Goal: Information Seeking & Learning: Learn about a topic

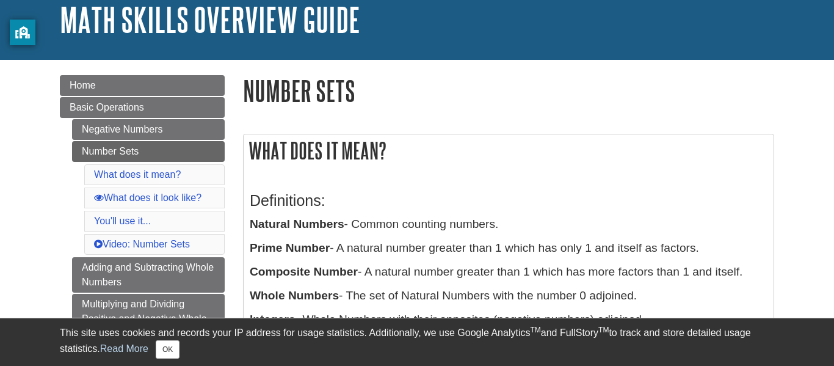
scroll to position [77, 0]
click at [391, 260] on div "Definitions: Natural Numbers - Common counting numbers. Prime Number - A natura…" at bounding box center [509, 313] width 518 height 267
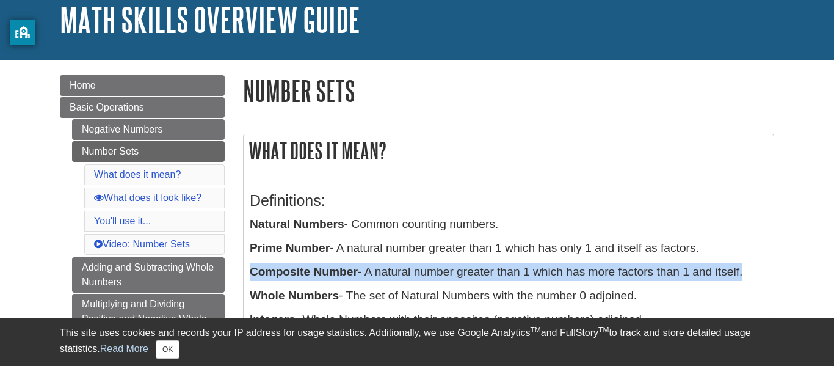
click at [391, 260] on div "Definitions: Natural Numbers - Common counting numbers. Prime Number - A natura…" at bounding box center [509, 313] width 518 height 267
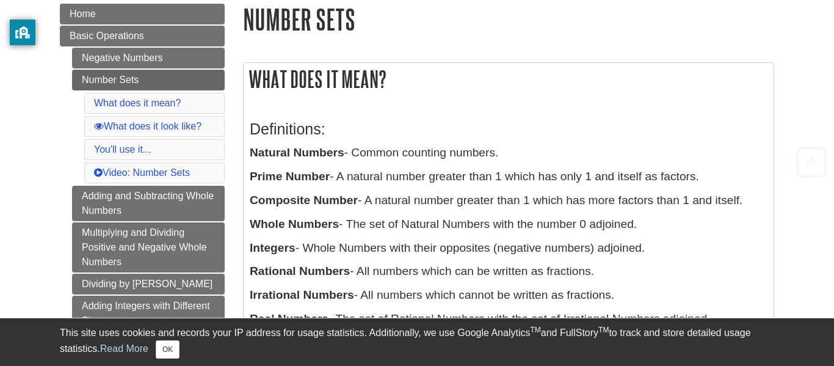
scroll to position [157, 0]
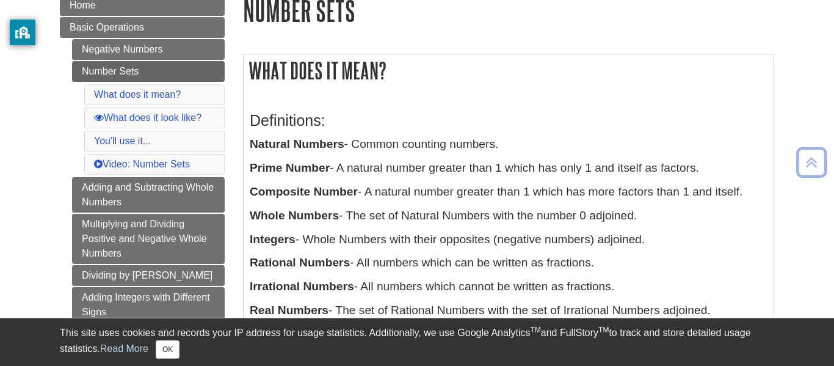
click at [391, 260] on p "Rational Numbers - All numbers which can be written as fractions." at bounding box center [509, 263] width 518 height 18
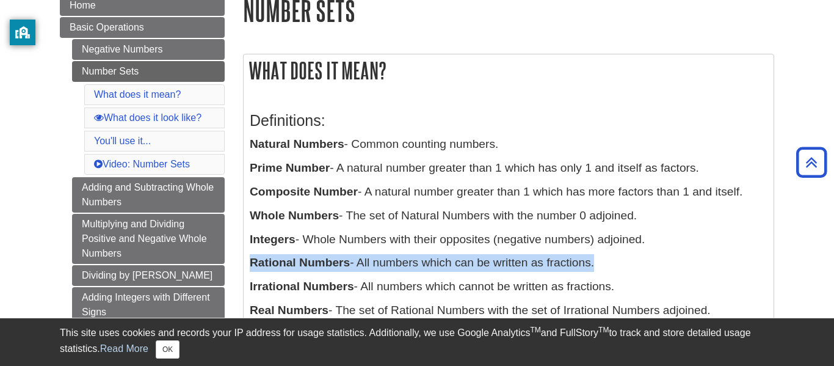
click at [391, 260] on p "Rational Numbers - All numbers which can be written as fractions." at bounding box center [509, 263] width 518 height 18
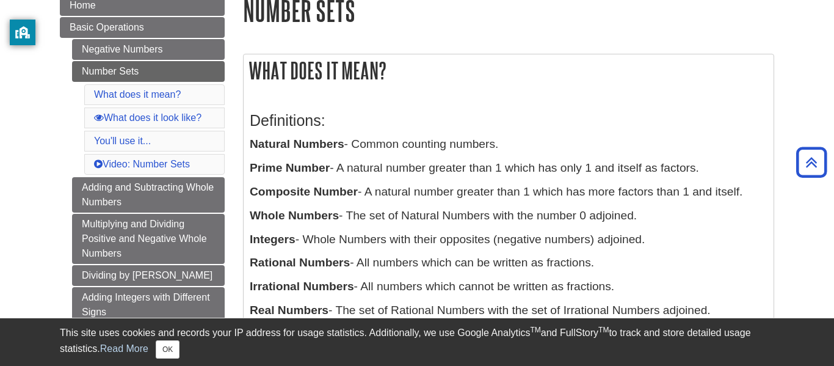
click at [391, 260] on p "Rational Numbers - All numbers which can be written as fractions." at bounding box center [509, 263] width 518 height 18
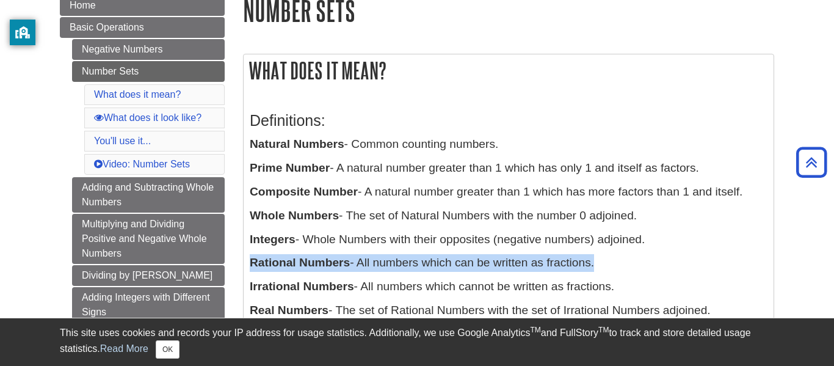
click at [391, 260] on p "Rational Numbers - All numbers which can be written as fractions." at bounding box center [509, 263] width 518 height 18
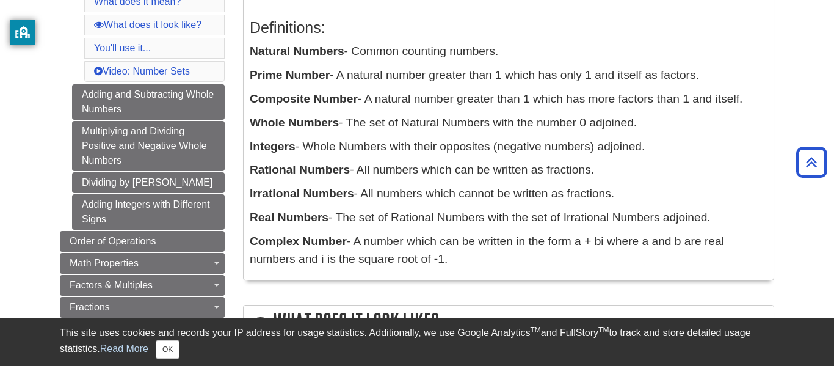
scroll to position [246, 0]
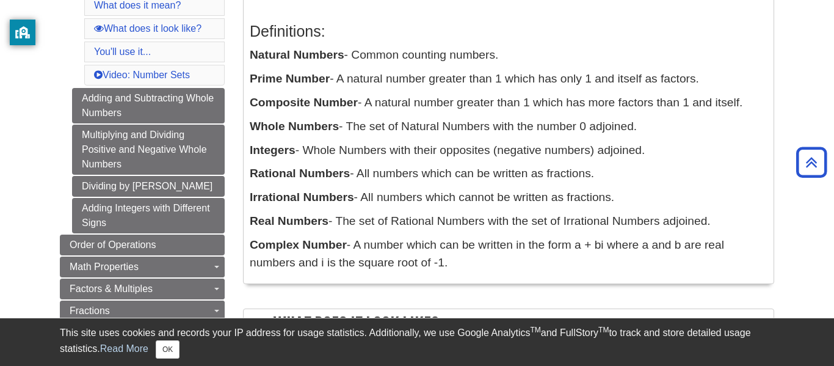
click at [390, 260] on p "Complex Number - A number which can be written in the form a + bi where a and b…" at bounding box center [509, 253] width 518 height 35
